Goal: Check status: Check status

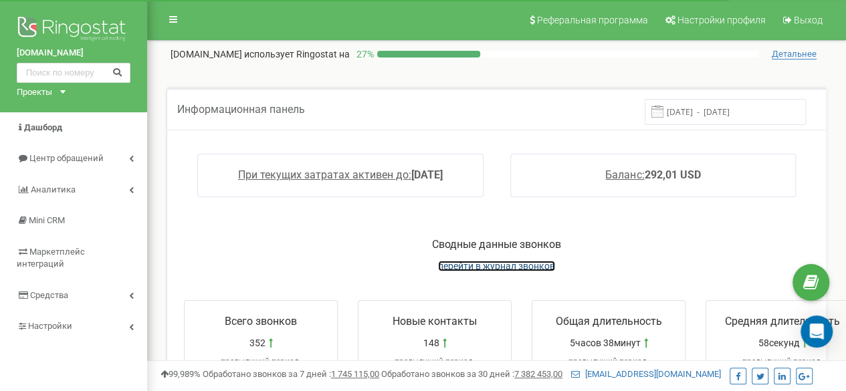
click at [530, 264] on span "перейти в журнал звонков" at bounding box center [496, 266] width 117 height 11
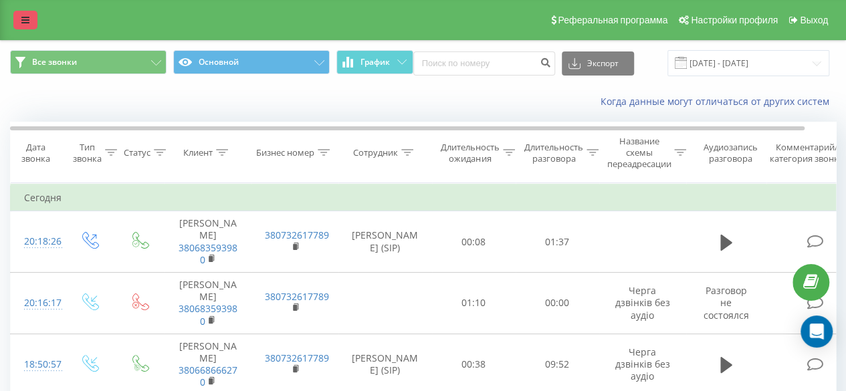
click at [23, 18] on icon at bounding box center [25, 19] width 8 height 9
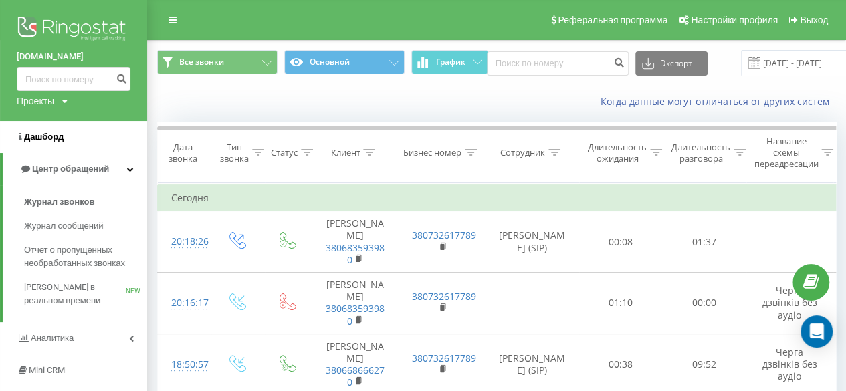
click at [39, 133] on span "Дашборд" at bounding box center [43, 137] width 39 height 10
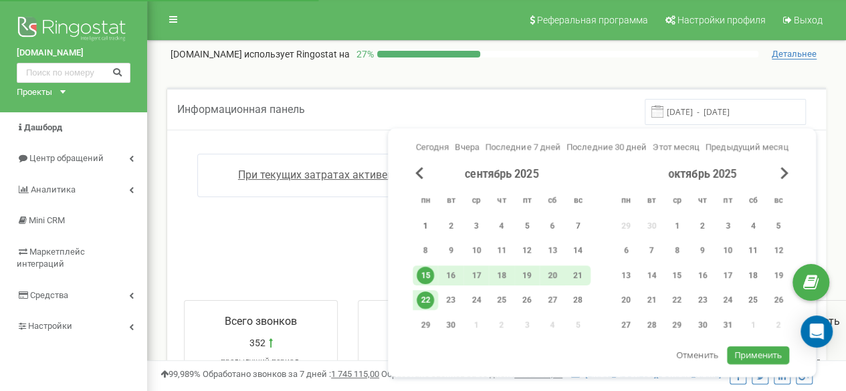
click at [429, 223] on div "1" at bounding box center [425, 225] width 17 height 17
click at [429, 303] on div "22" at bounding box center [425, 300] width 17 height 17
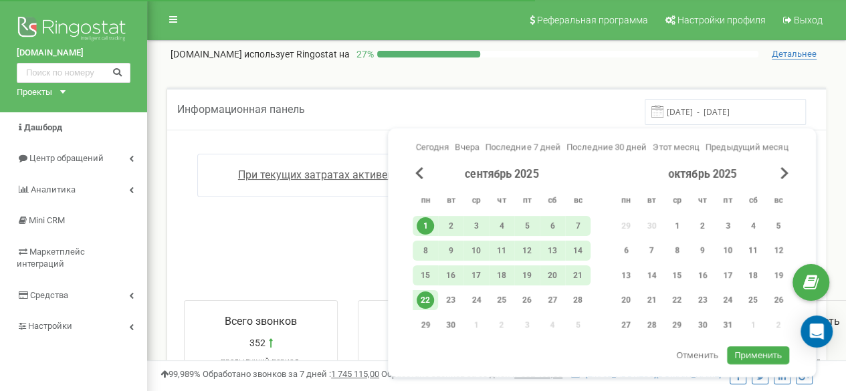
click at [773, 354] on span "Применить" at bounding box center [759, 355] width 48 height 12
type input "01.09.2025 - 22.09.2025"
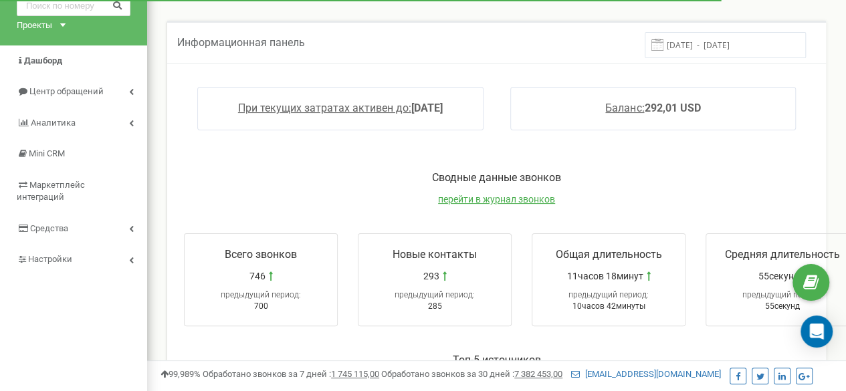
scroll to position [134, 0]
